Goal: Check status: Check status

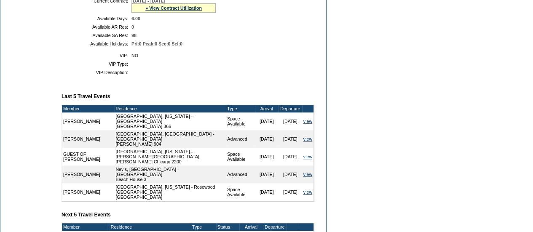
scroll to position [237, 0]
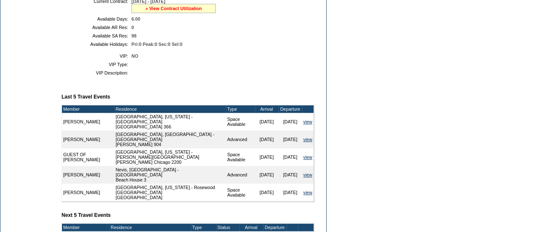
click at [163, 11] on link "» View Contract Utilization" at bounding box center [173, 8] width 56 height 5
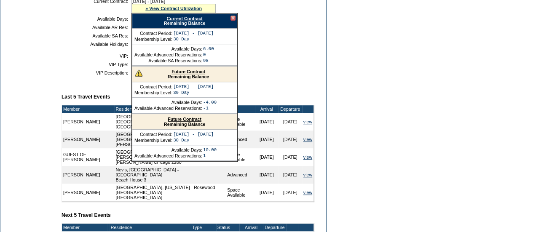
click at [190, 74] on link "Future Contract" at bounding box center [189, 71] width 34 height 5
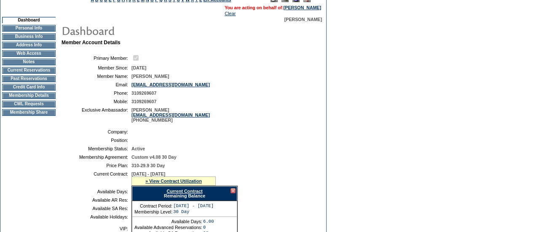
scroll to position [64, 0]
click at [42, 99] on td "Membership Details" at bounding box center [29, 96] width 54 height 7
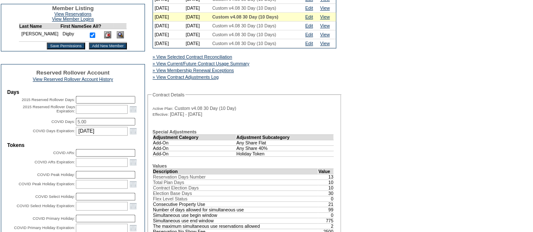
scroll to position [225, 0]
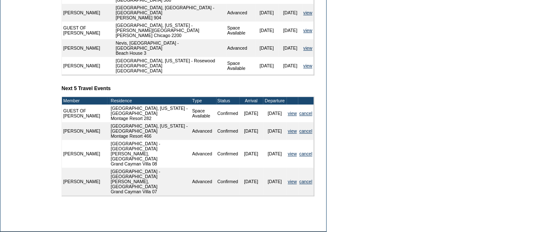
scroll to position [365, 0]
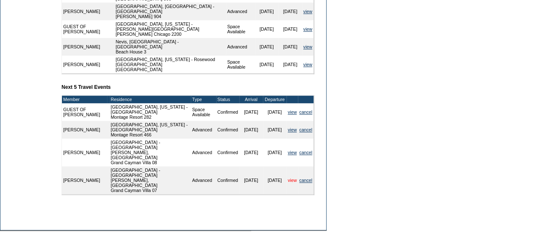
click at [291, 178] on link "view" at bounding box center [292, 180] width 9 height 5
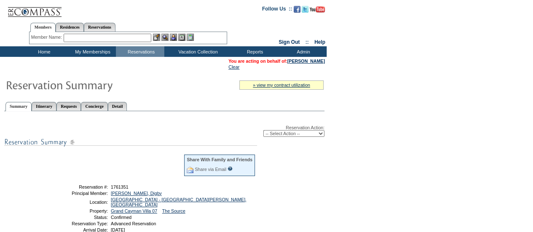
click at [39, 54] on td "Home" at bounding box center [43, 51] width 48 height 11
